Goal: Transaction & Acquisition: Complete application form

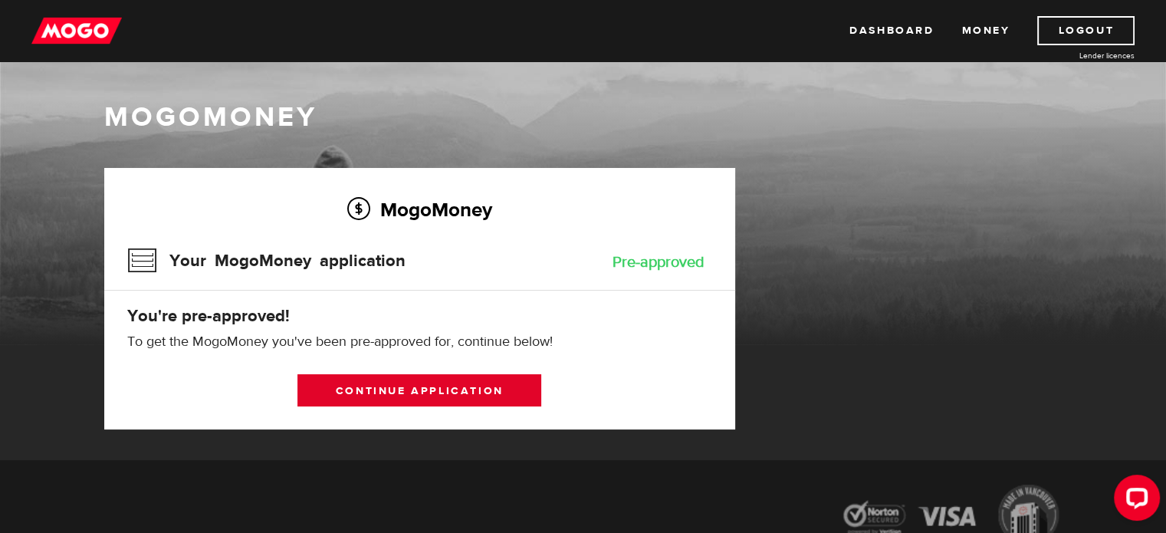
click at [423, 392] on link "Continue application" at bounding box center [420, 390] width 244 height 32
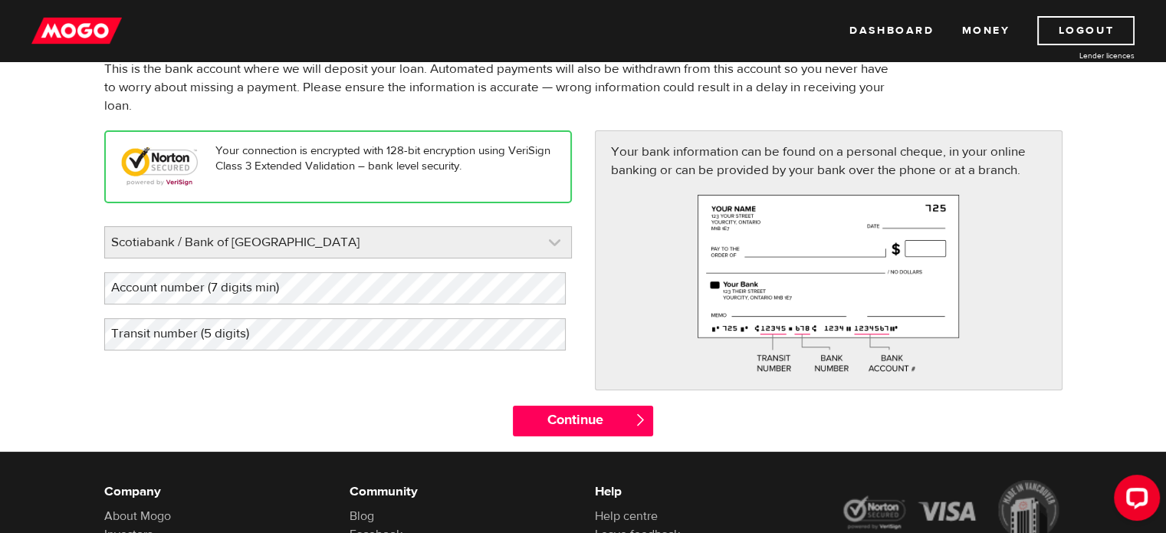
scroll to position [153, 0]
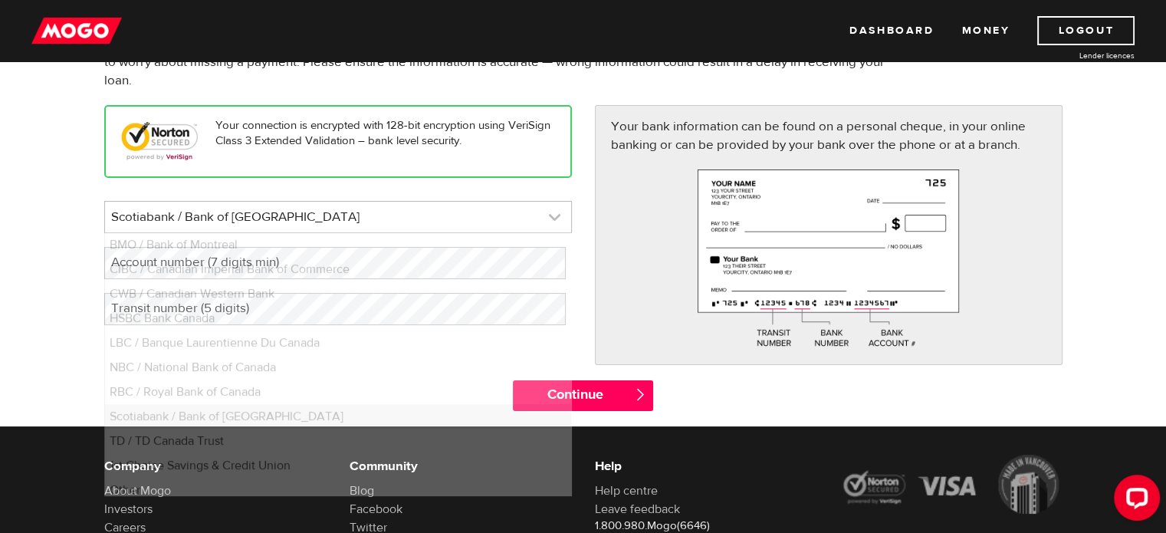
click at [433, 224] on link at bounding box center [338, 217] width 466 height 31
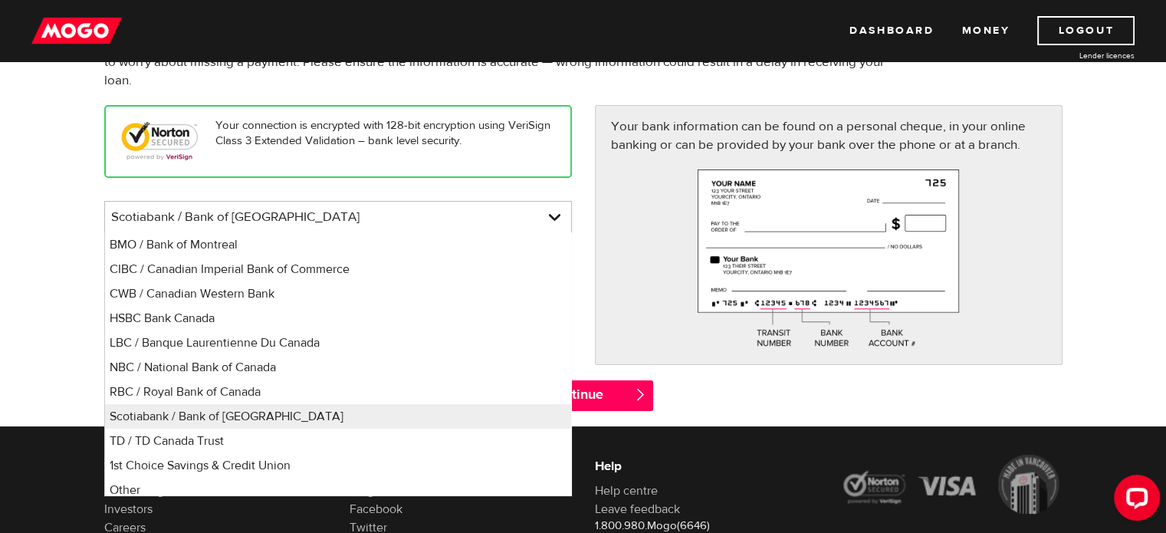
click at [462, 149] on p "Your connection is encrypted with 128-bit encryption using VeriSign Class 3 Ext…" at bounding box center [338, 133] width 434 height 31
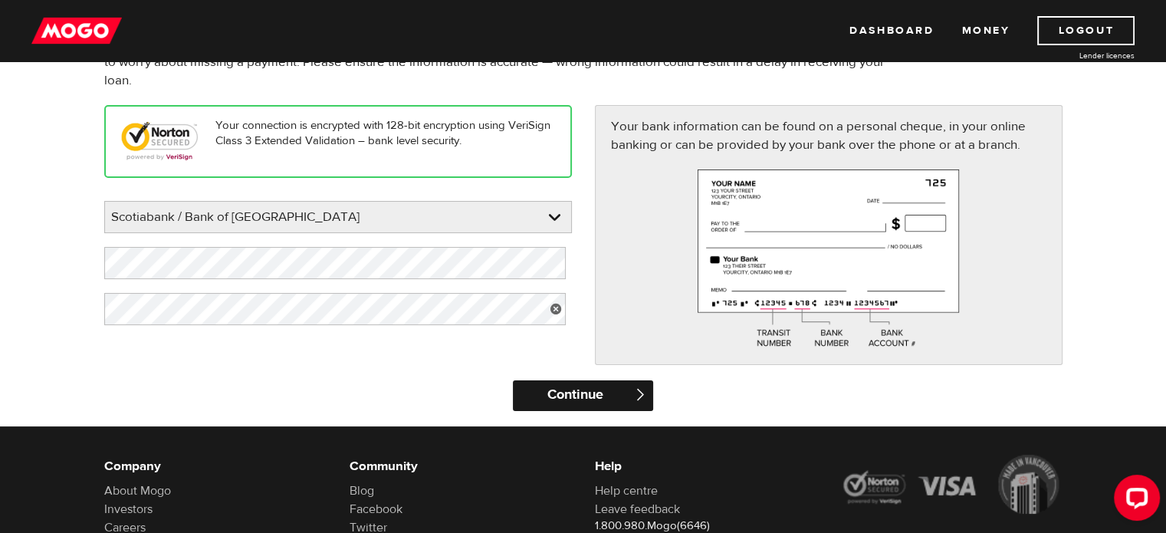
click at [584, 407] on input "Continue" at bounding box center [583, 395] width 140 height 31
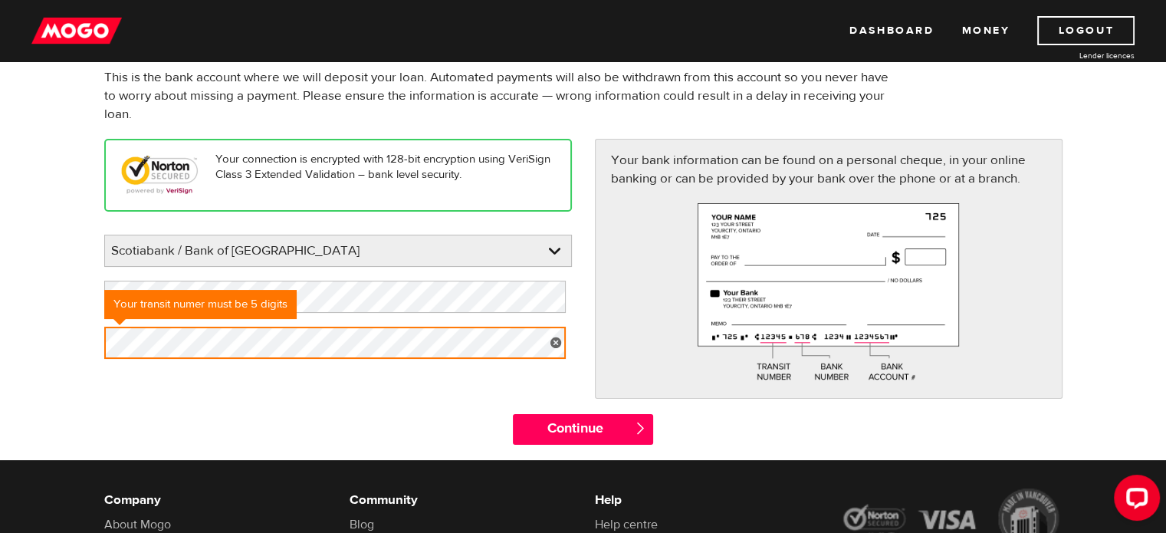
click at [634, 435] on span "" at bounding box center [640, 428] width 13 height 13
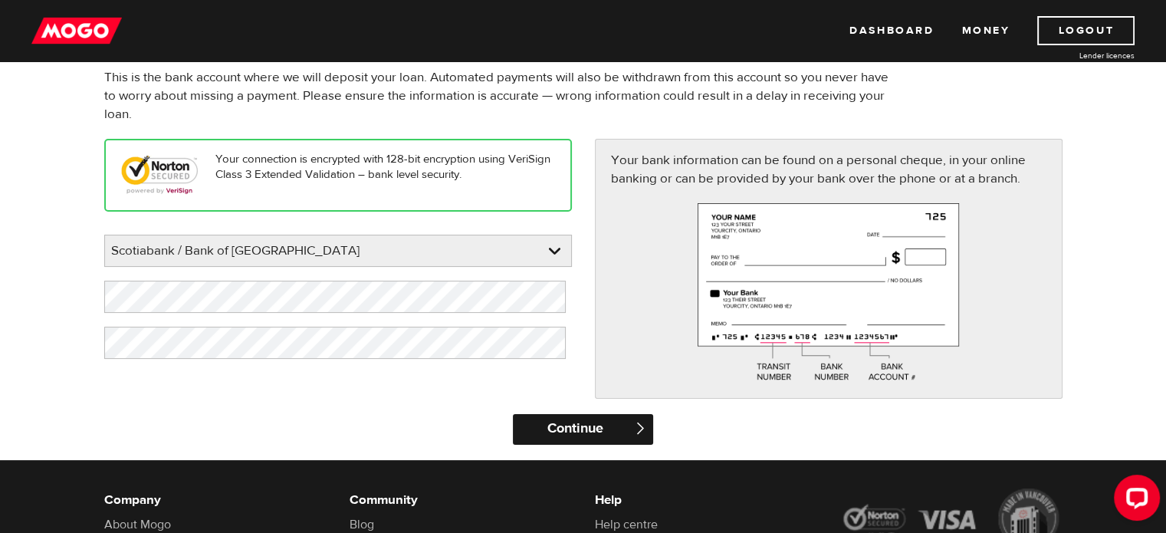
click at [602, 445] on input "Continue" at bounding box center [583, 429] width 140 height 31
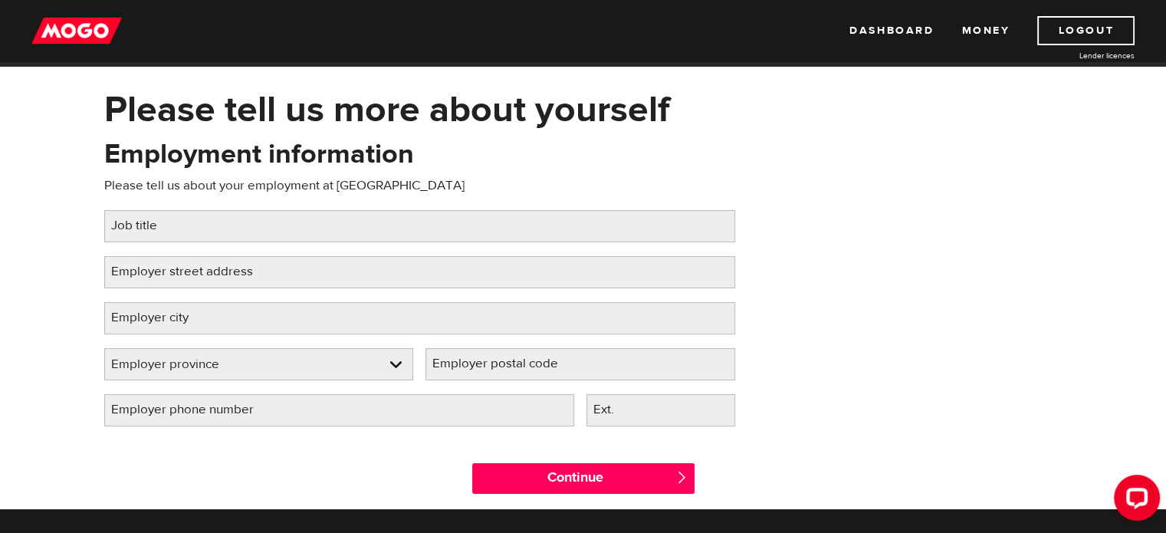
scroll to position [77, 0]
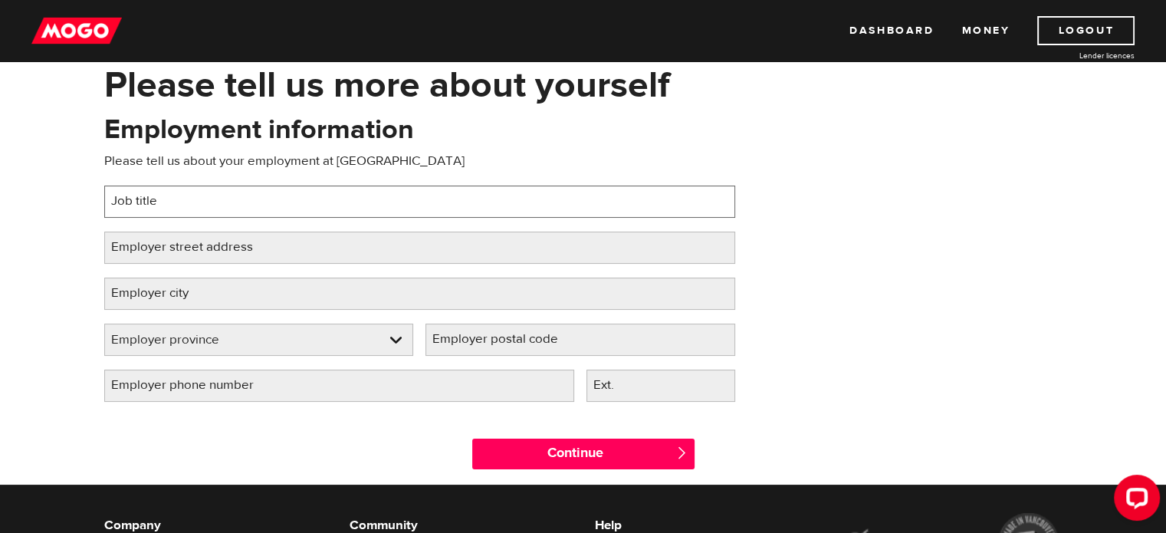
click at [322, 203] on input "Job title" at bounding box center [419, 202] width 631 height 32
type input "Baker"
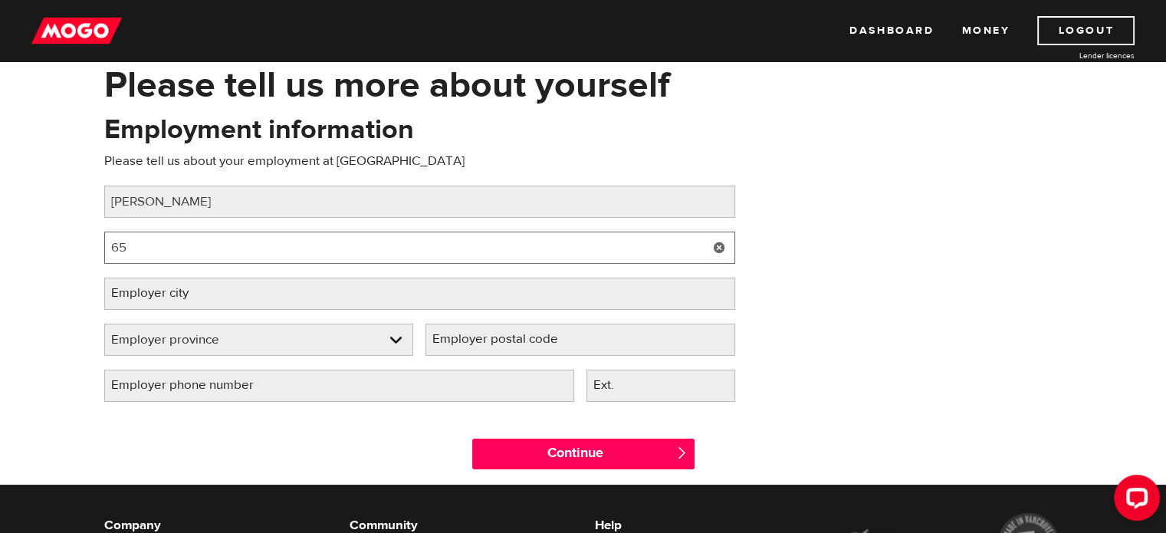
type input "6"
type input "32 water st"
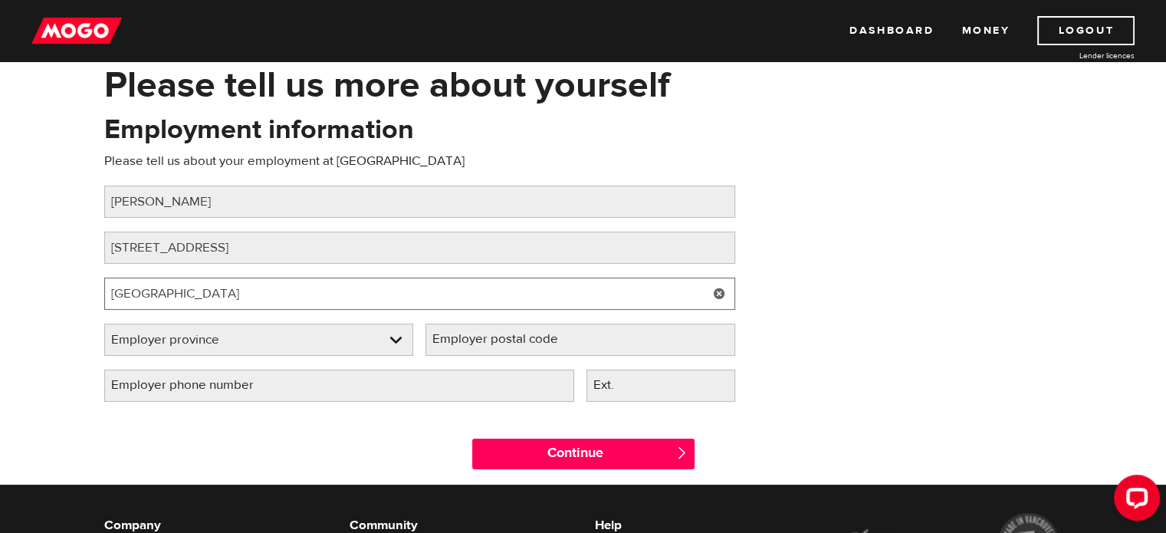
type input "Vancouver"
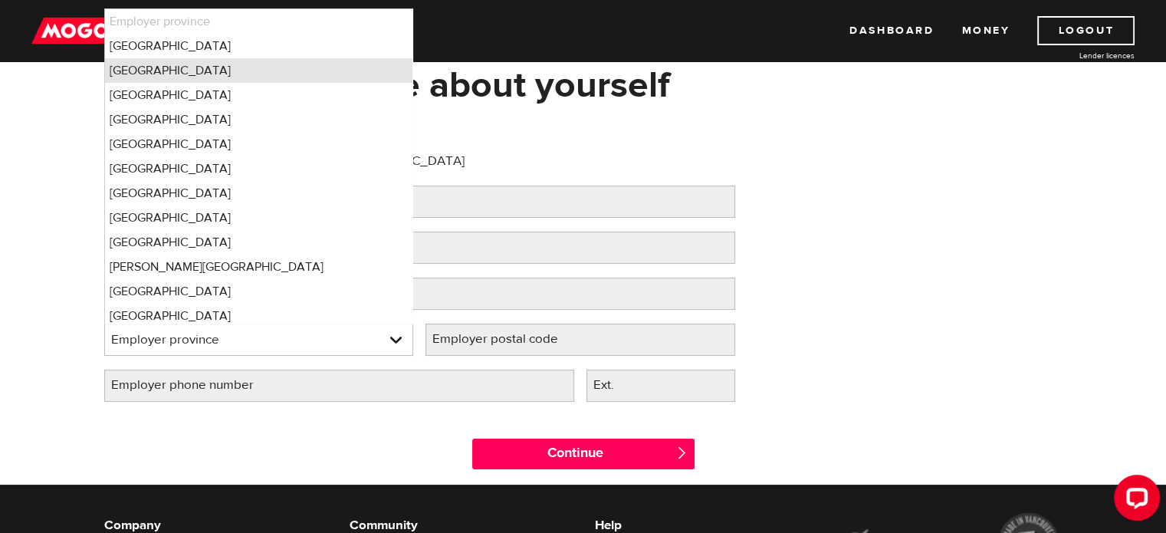
click at [244, 83] on li "[GEOGRAPHIC_DATA]" at bounding box center [259, 70] width 308 height 25
select select "BC"
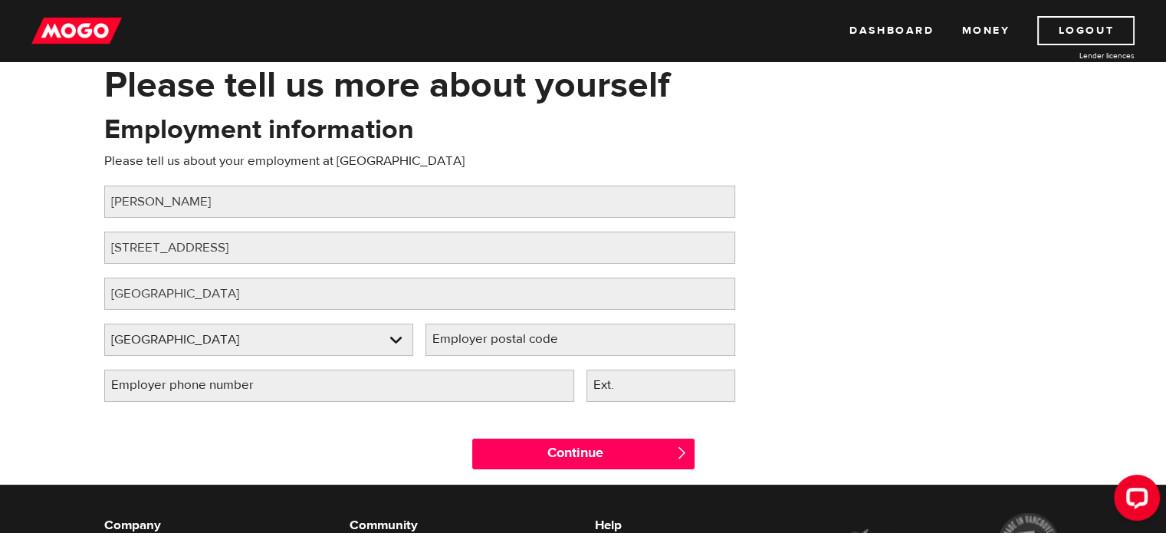
click at [527, 349] on label "Employer postal code" at bounding box center [508, 339] width 164 height 31
click at [527, 349] on input "Employer postal code" at bounding box center [581, 340] width 310 height 32
click at [538, 346] on label "Employer postal code" at bounding box center [508, 339] width 164 height 31
click at [538, 346] on input "Employer postal code" at bounding box center [581, 340] width 310 height 32
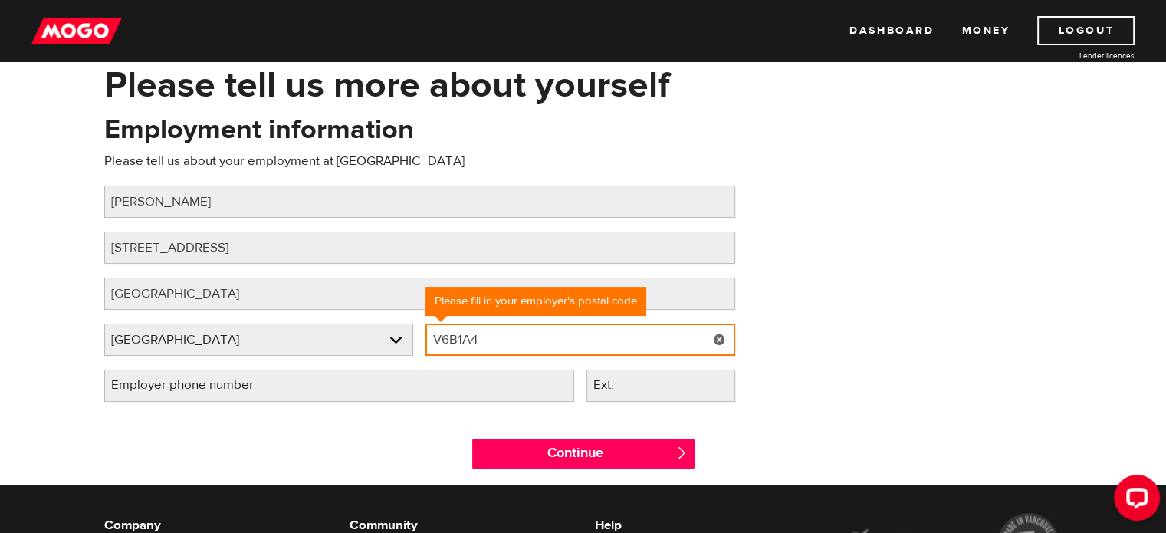
type input "V6B1A4"
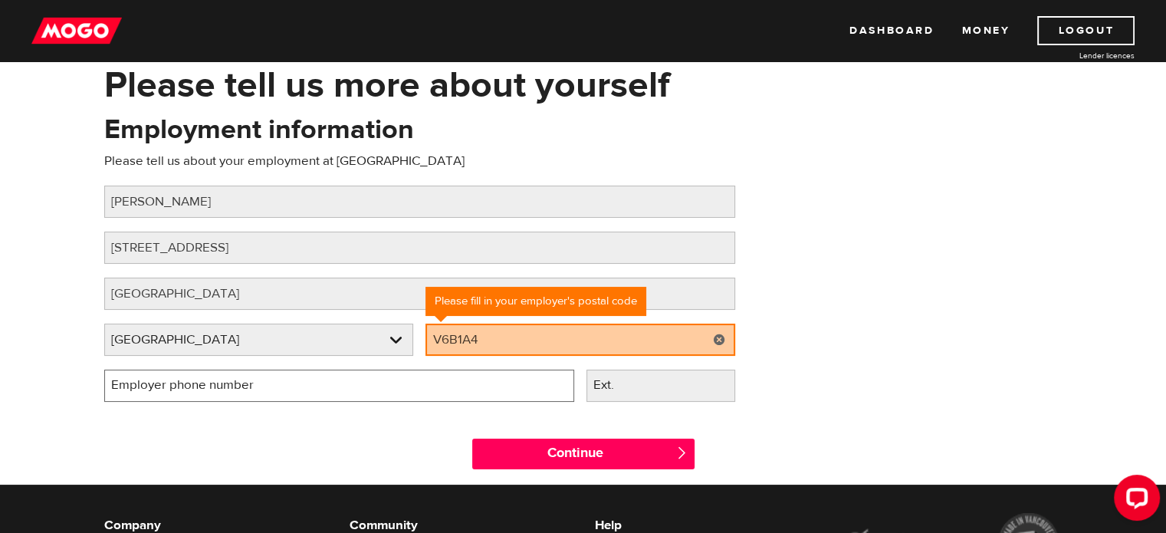
click at [442, 393] on input "Employer phone number" at bounding box center [339, 386] width 470 height 32
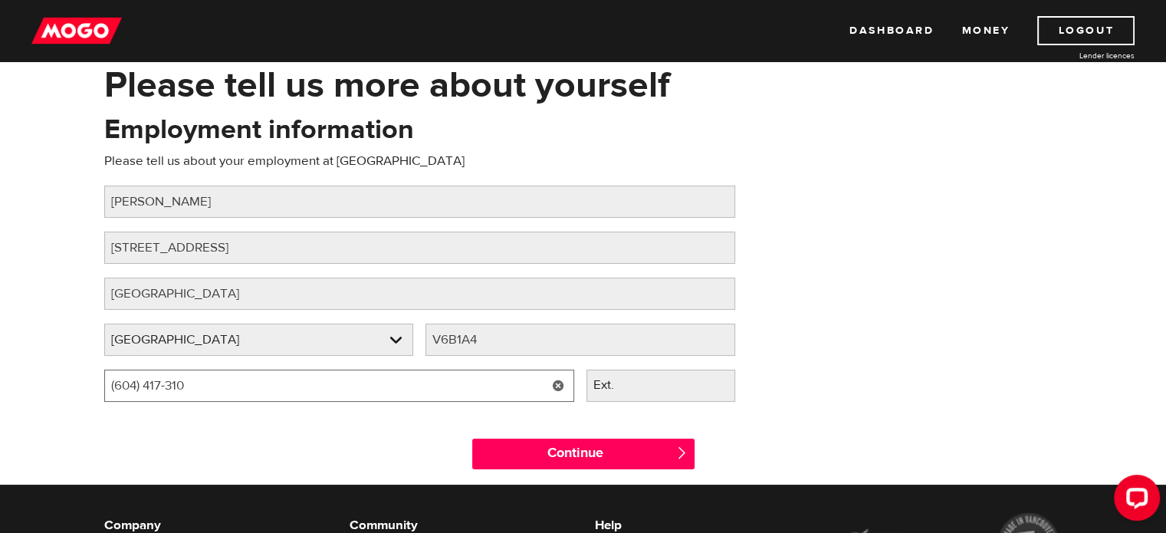
type input "(604) 417-3103"
click at [616, 389] on label "Ext." at bounding box center [616, 385] width 59 height 31
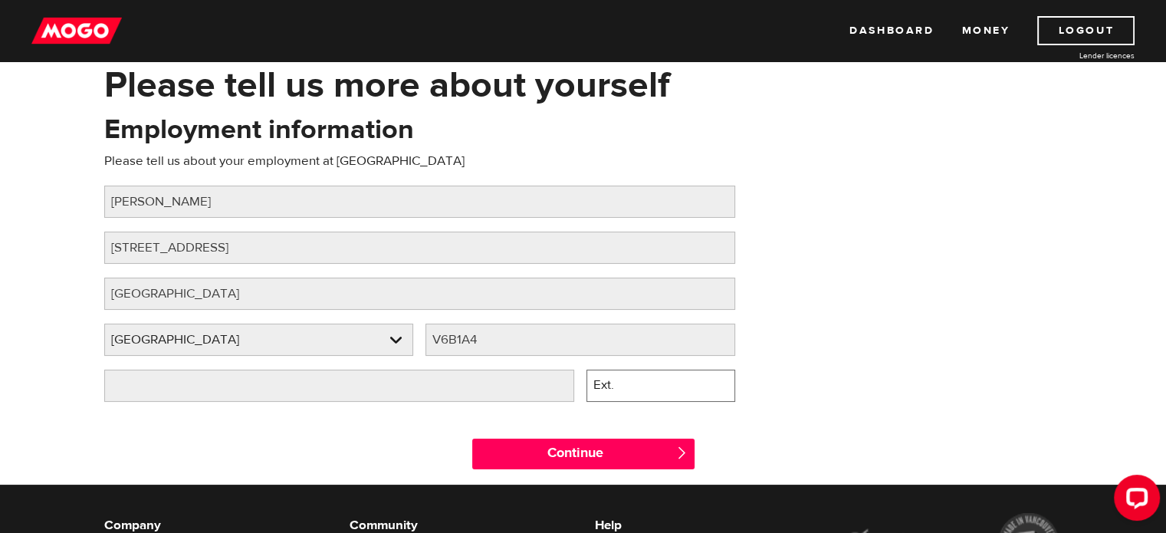
click at [616, 389] on input "Ext." at bounding box center [661, 386] width 149 height 32
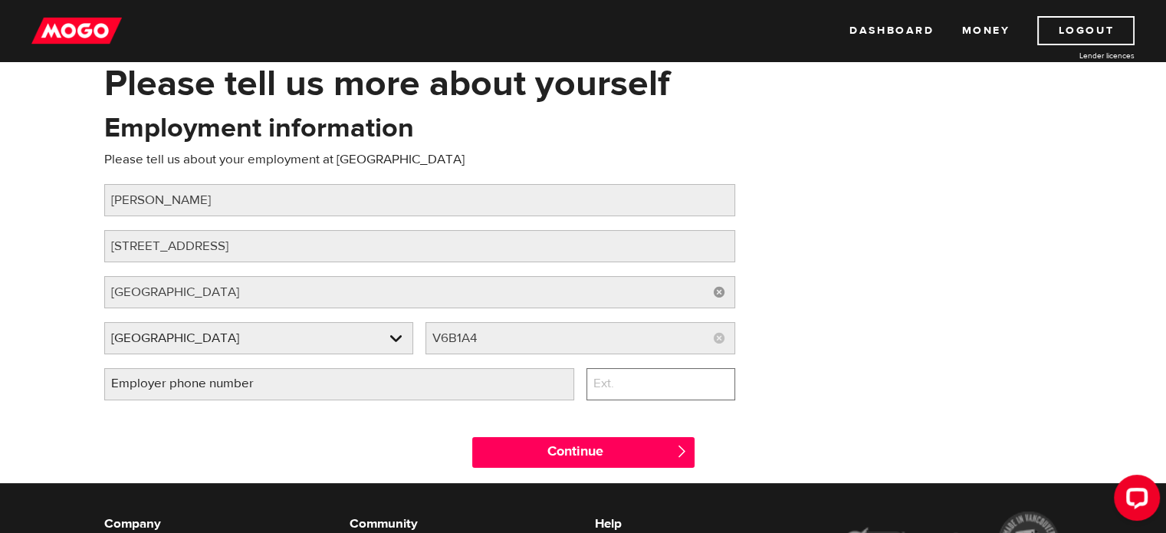
scroll to position [153, 0]
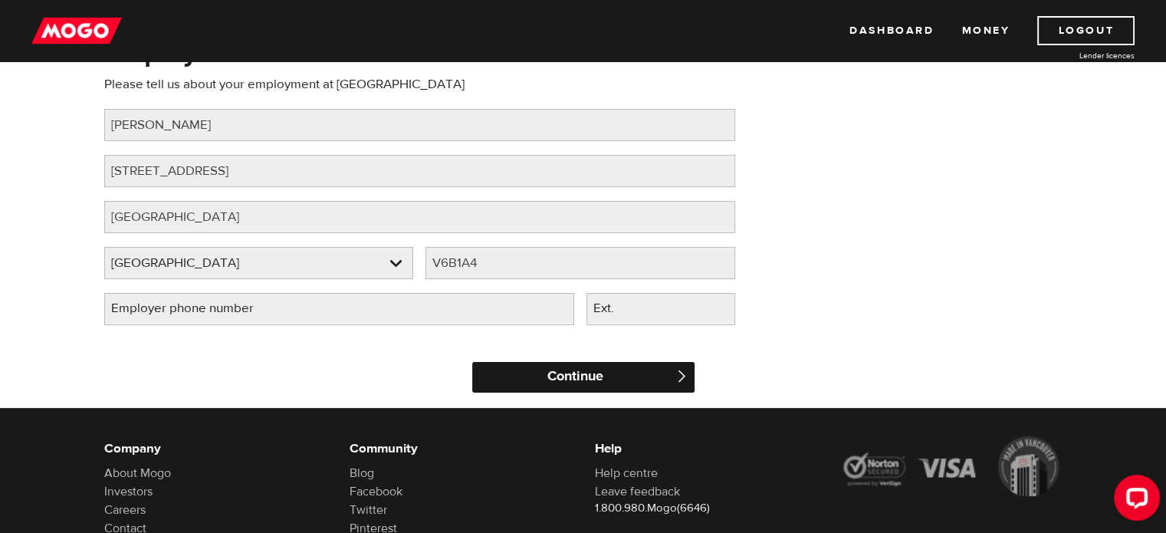
click at [500, 386] on input "Continue" at bounding box center [583, 377] width 222 height 31
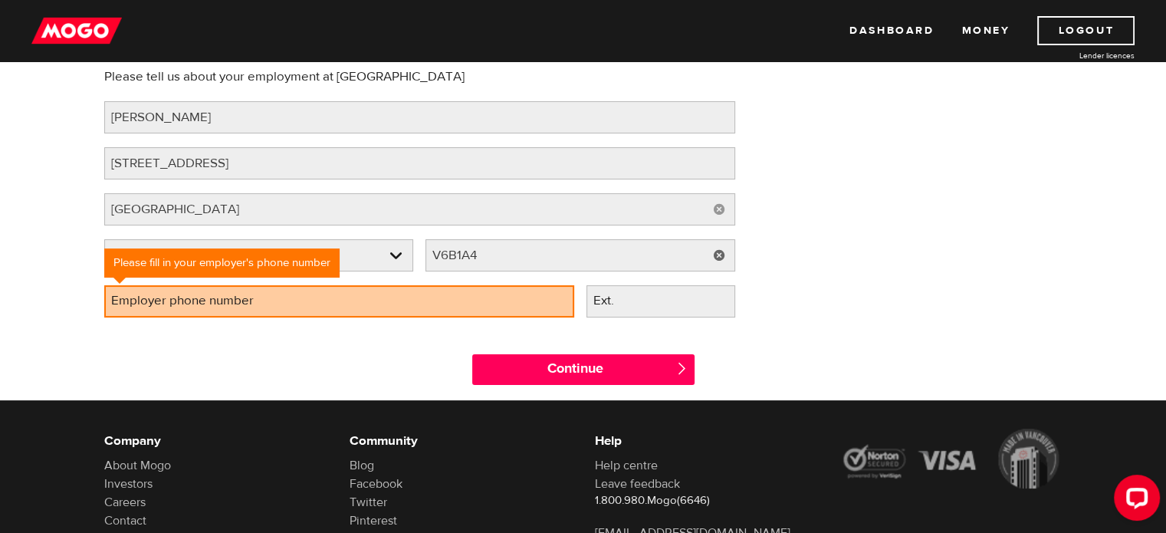
scroll to position [230, 0]
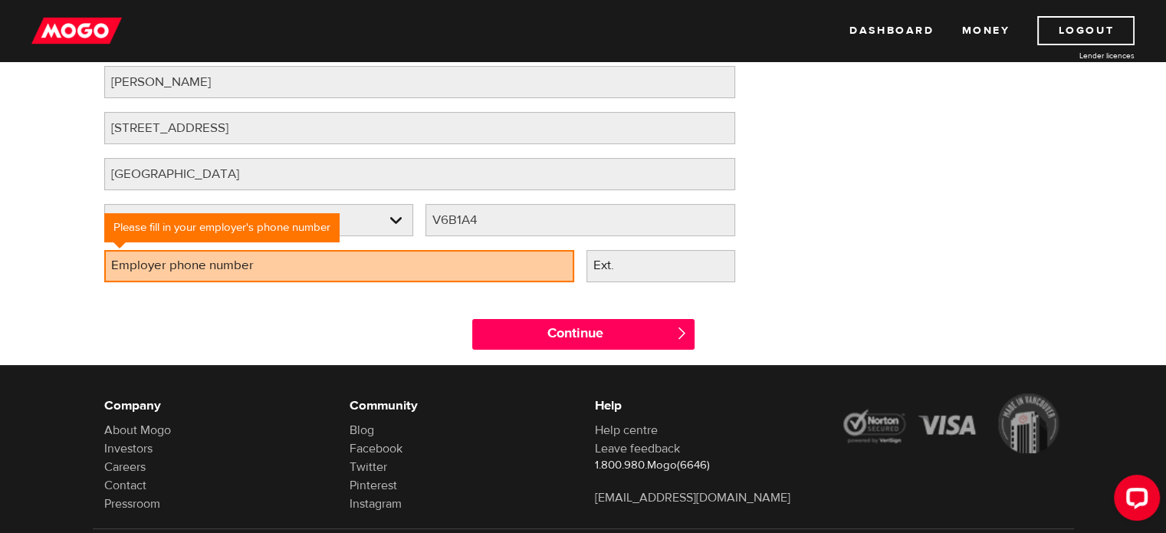
click at [169, 281] on label "Employer phone number" at bounding box center [194, 265] width 181 height 31
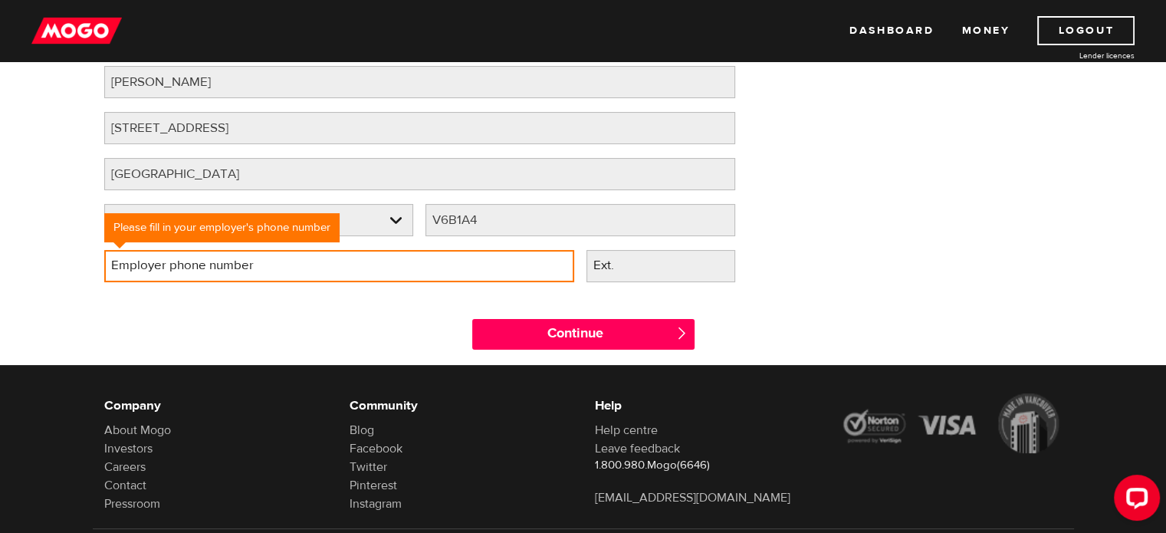
click at [169, 282] on input "Employer phone number" at bounding box center [339, 266] width 470 height 32
type input "(604) 417-3103"
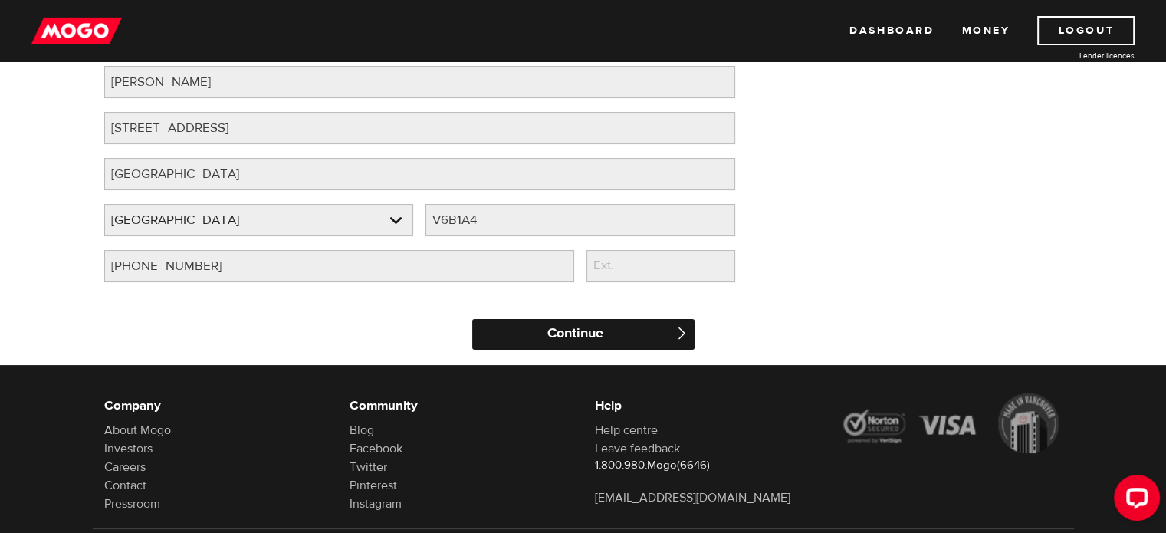
click at [552, 334] on input "Continue" at bounding box center [583, 334] width 222 height 31
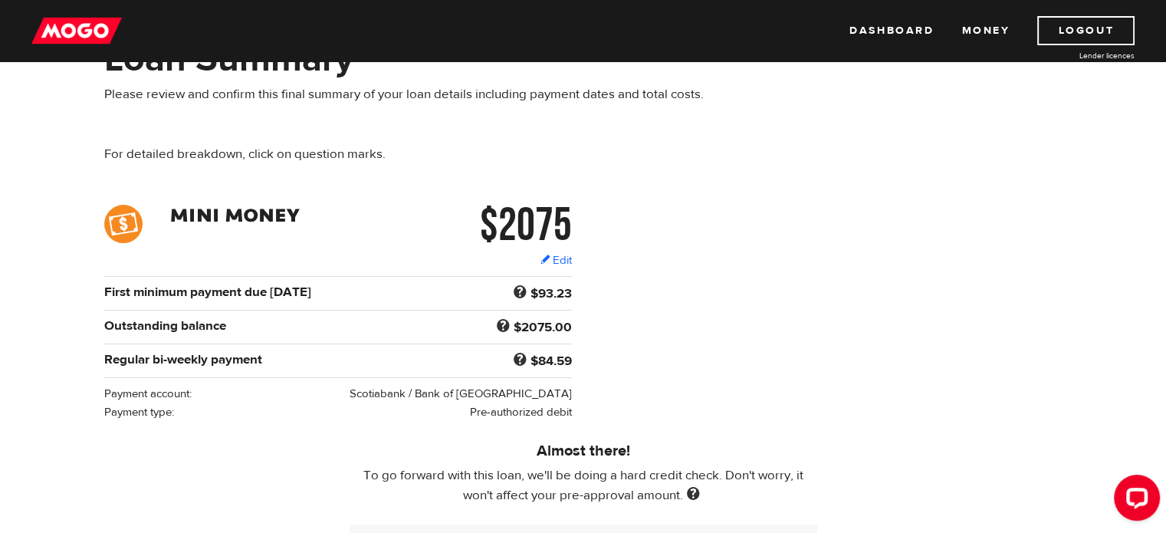
scroll to position [77, 0]
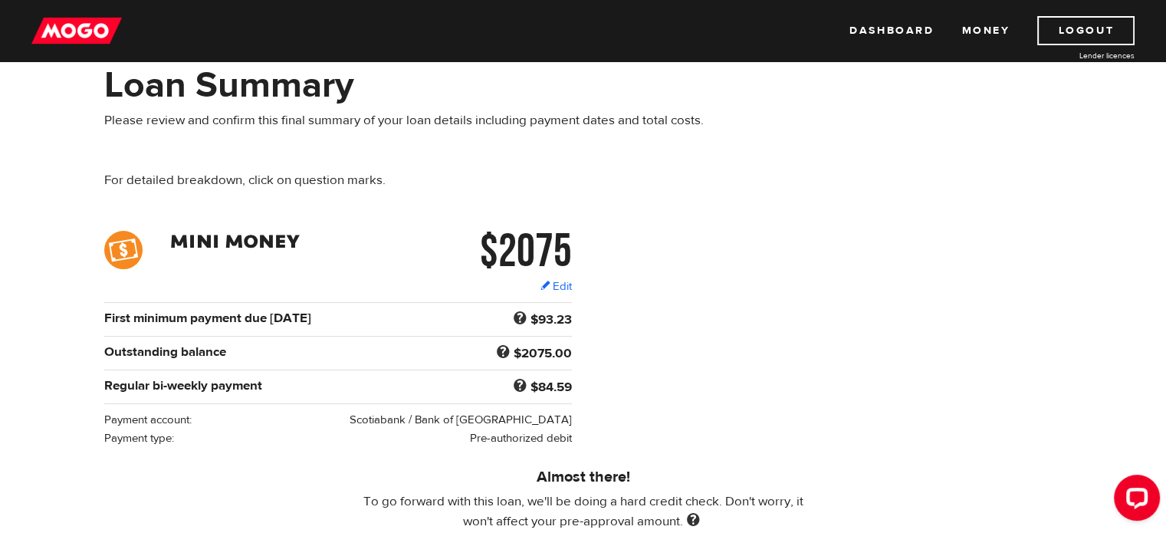
click at [783, 298] on div "$2075 Edit $2075 Regular bi-weekly payment $84.59 First minimum payment due Oct…" at bounding box center [584, 339] width 982 height 216
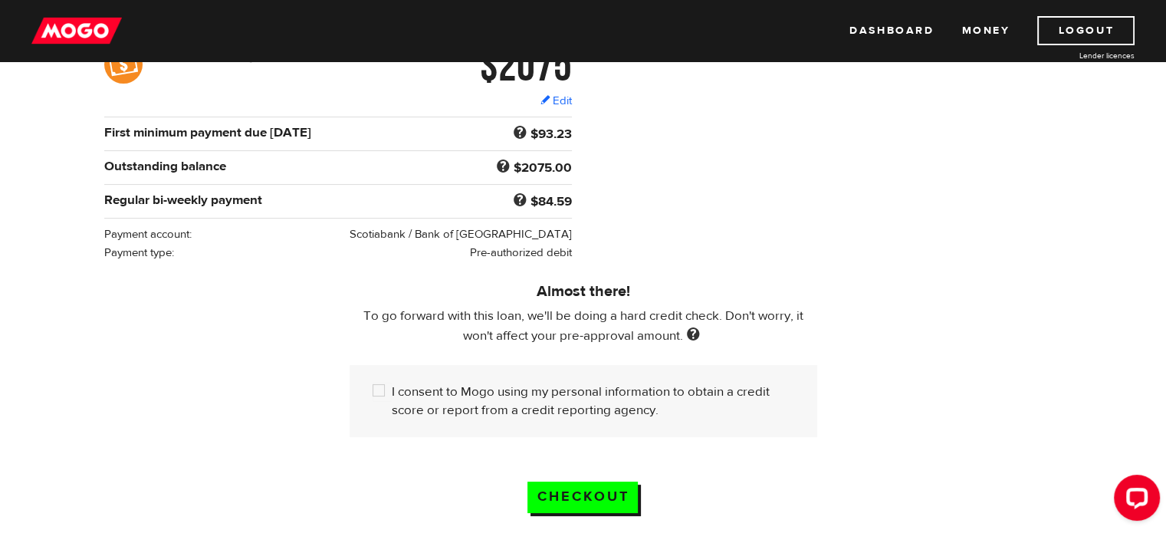
scroll to position [307, 0]
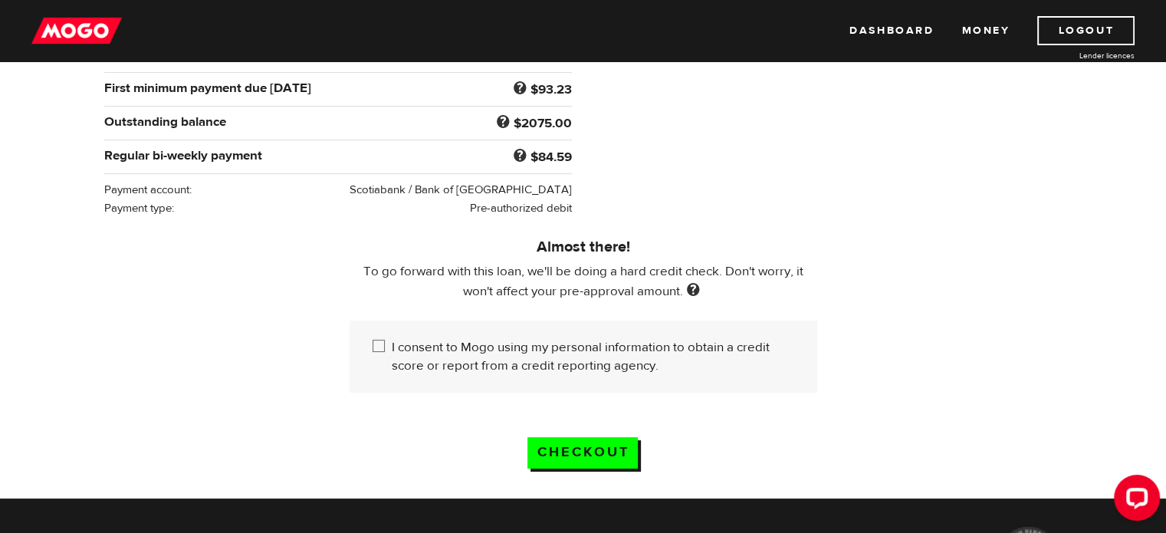
click at [386, 355] on input "I consent to Mogo using my personal information to obtain a credit score or rep…" at bounding box center [382, 347] width 19 height 19
checkbox input "true"
click at [586, 463] on input "Checkout" at bounding box center [583, 452] width 110 height 31
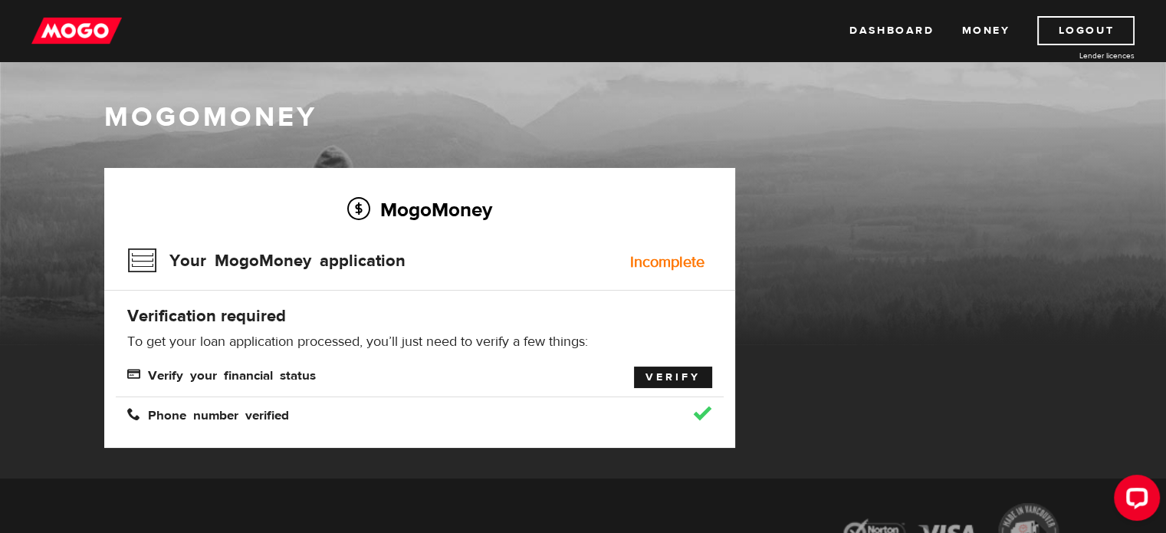
click at [664, 388] on link "Verify" at bounding box center [673, 377] width 78 height 21
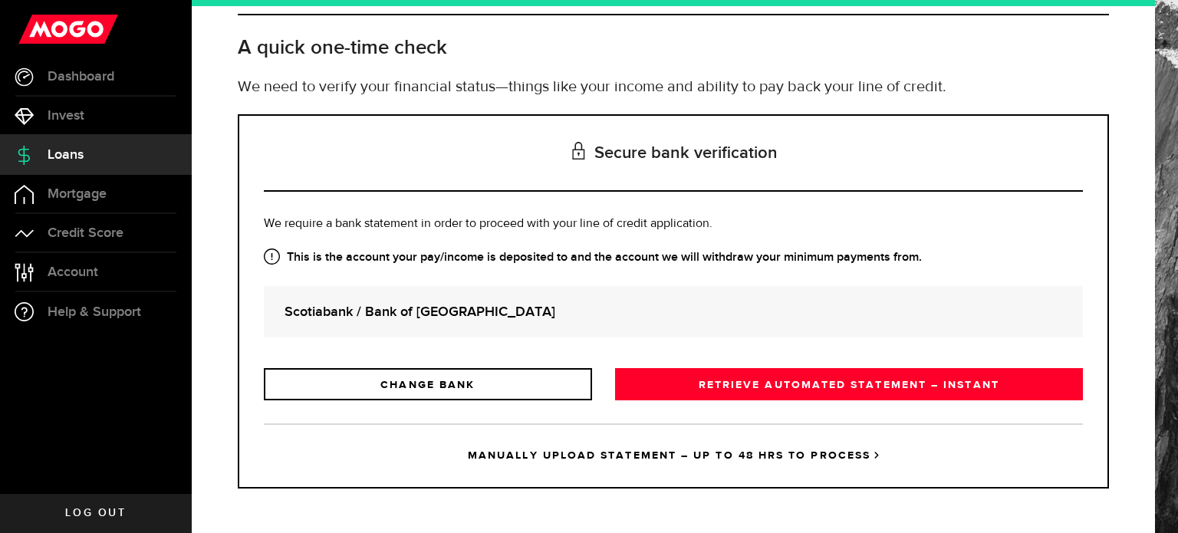
scroll to position [153, 0]
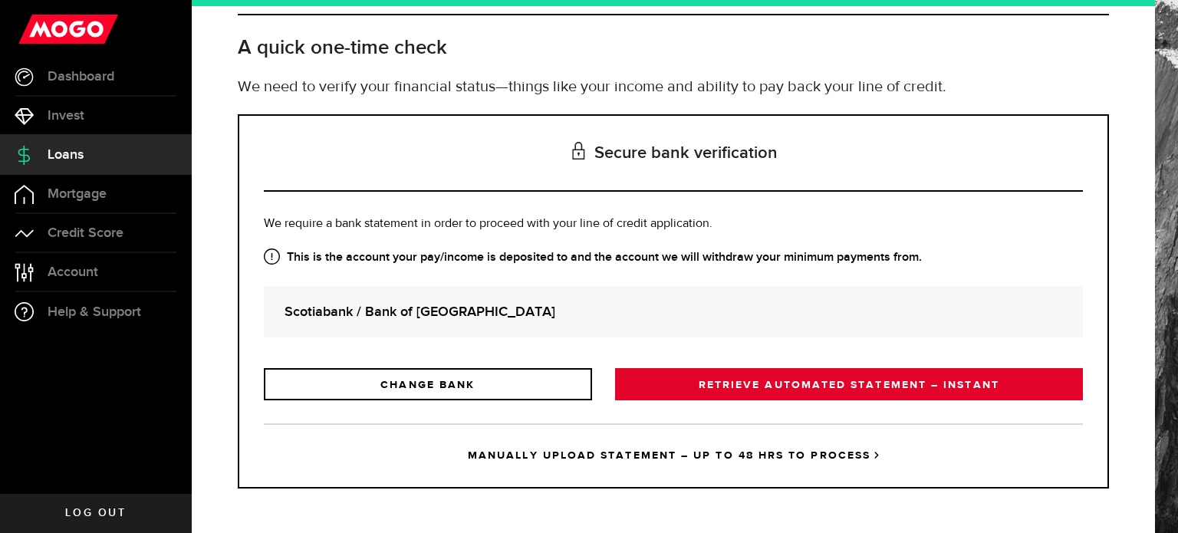
click at [816, 387] on link "RETRIEVE AUTOMATED STATEMENT – INSTANT" at bounding box center [849, 384] width 468 height 32
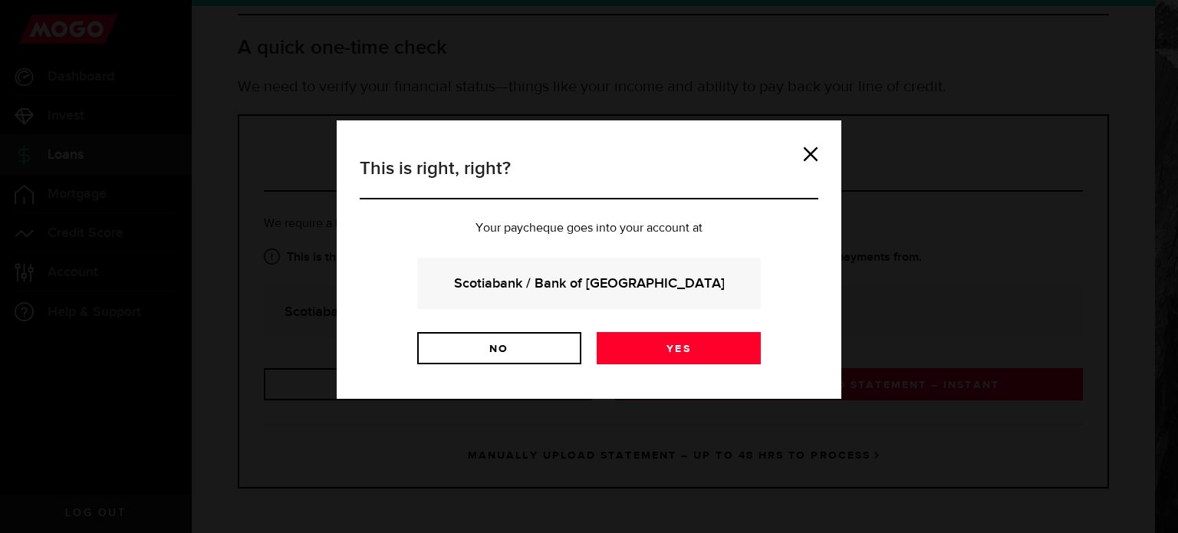
click at [580, 288] on strong "Scotiabank / Bank of [GEOGRAPHIC_DATA]" at bounding box center [589, 283] width 302 height 21
click at [681, 364] on link "Yes" at bounding box center [679, 348] width 164 height 32
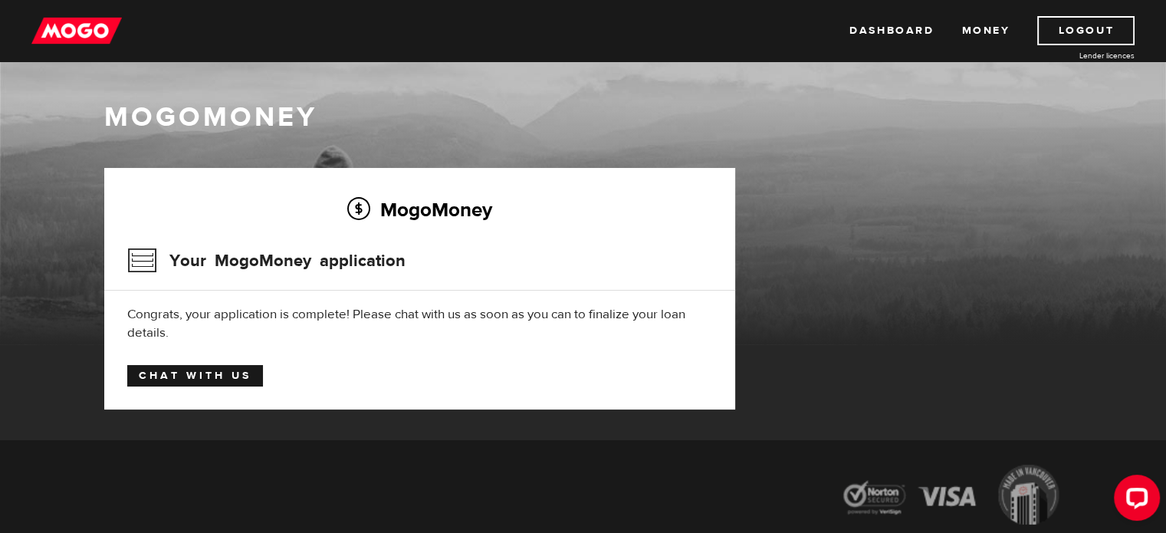
click at [183, 377] on link "Chat with us" at bounding box center [195, 375] width 136 height 21
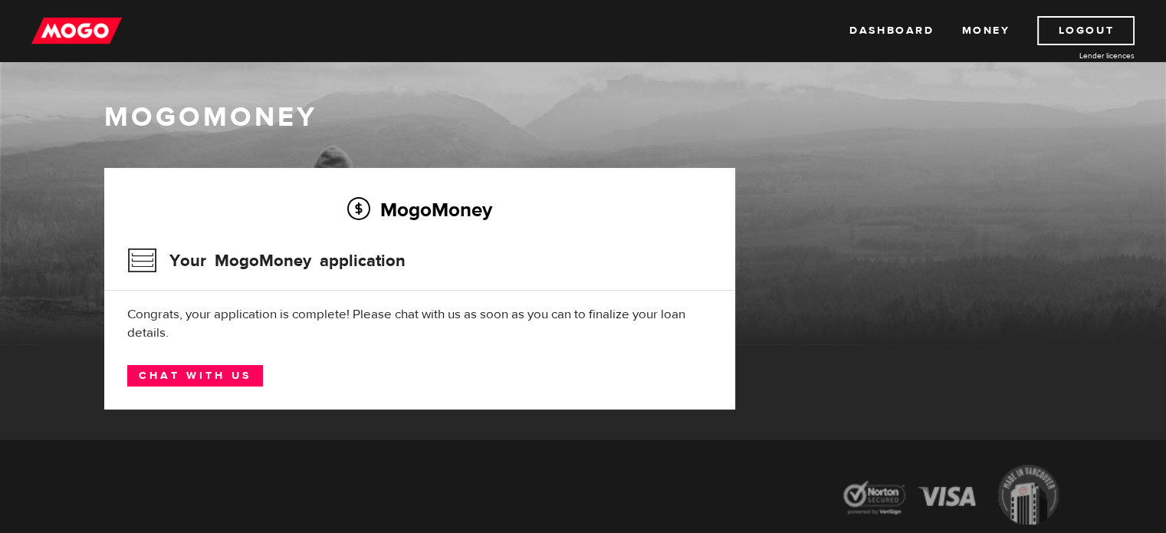
click at [955, 143] on div "MogoMoney" at bounding box center [583, 221] width 1166 height 245
